Goal: Navigation & Orientation: Understand site structure

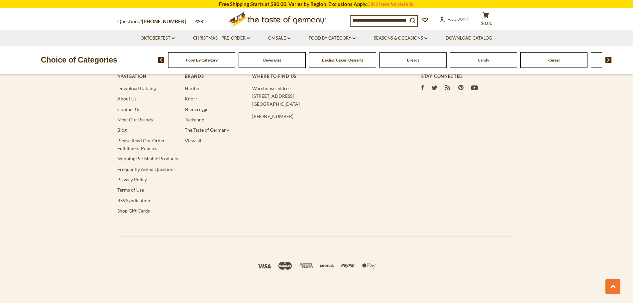
scroll to position [1246, 0]
click at [132, 94] on link "About Us" at bounding box center [126, 97] width 19 height 6
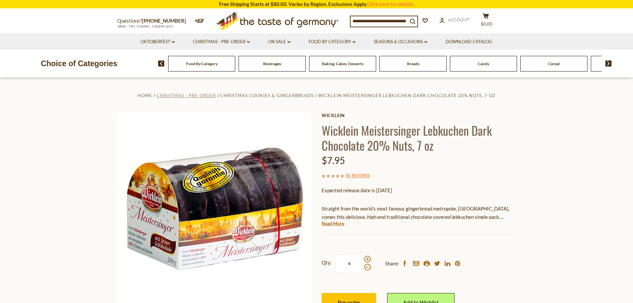
click at [197, 97] on span "Christmas - PRE-ORDER" at bounding box center [187, 95] width 60 height 5
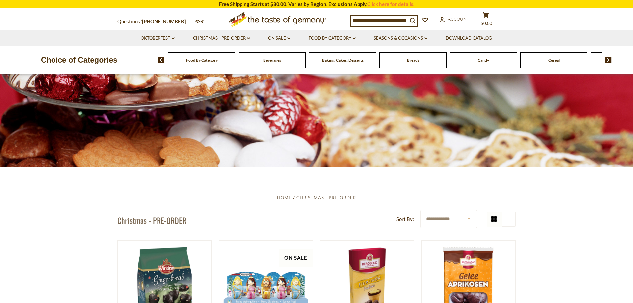
scroll to position [56, 0]
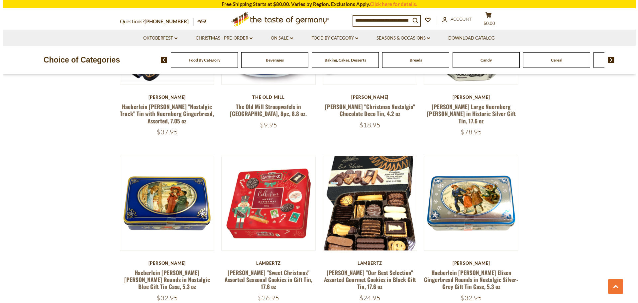
scroll to position [1219, 0]
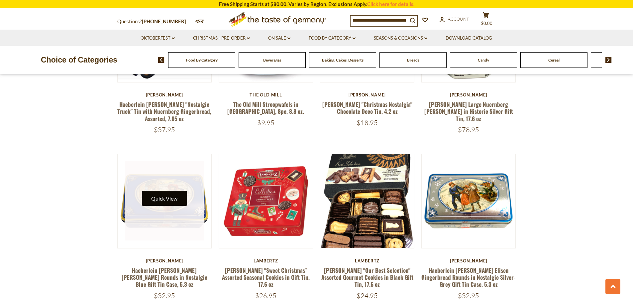
click at [160, 191] on button "Quick View" at bounding box center [164, 198] width 45 height 15
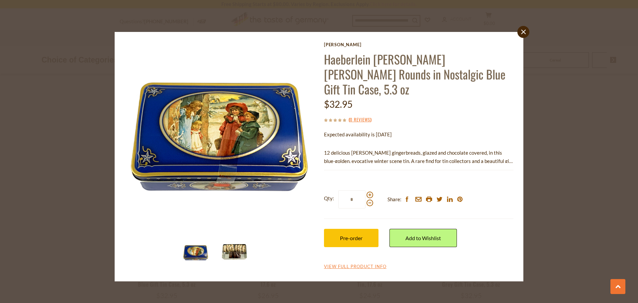
click at [229, 250] on img at bounding box center [234, 252] width 27 height 27
